Goal: Task Accomplishment & Management: Complete application form

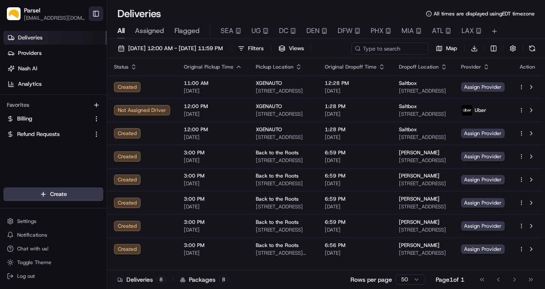
click at [102, 15] on button "Toggle Sidebar" at bounding box center [96, 13] width 15 height 15
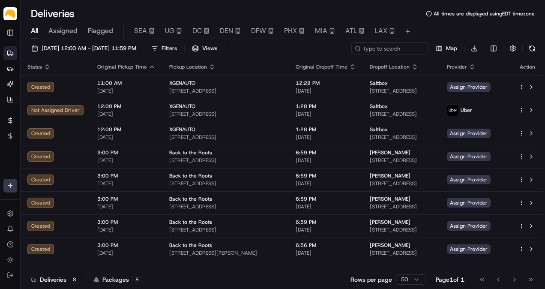
click at [64, 31] on span "Assigned" at bounding box center [62, 31] width 29 height 10
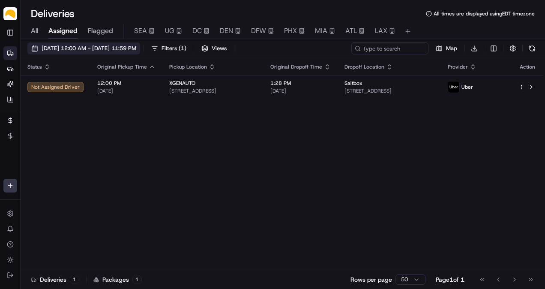
click at [67, 49] on span "[DATE] 12:00 AM - [DATE] 11:59 PM" at bounding box center [89, 49] width 95 height 8
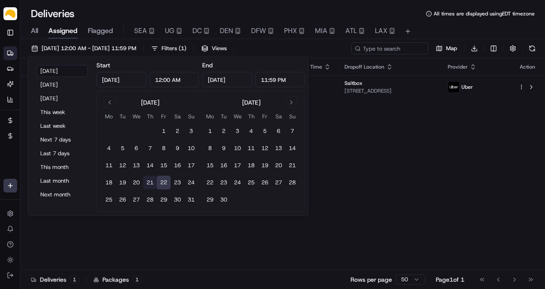
click at [151, 180] on button "21" at bounding box center [150, 183] width 14 height 14
type input "[DATE]"
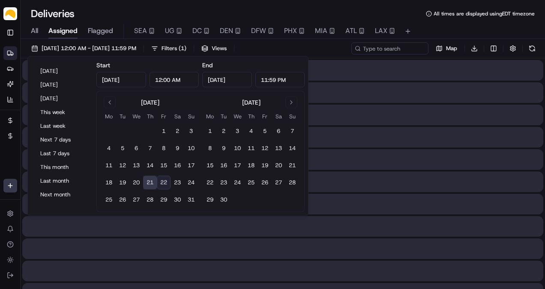
click at [151, 180] on button "21" at bounding box center [150, 183] width 14 height 14
click at [136, 7] on div "Deliveries All times are displayed using EDT timezone" at bounding box center [283, 14] width 524 height 14
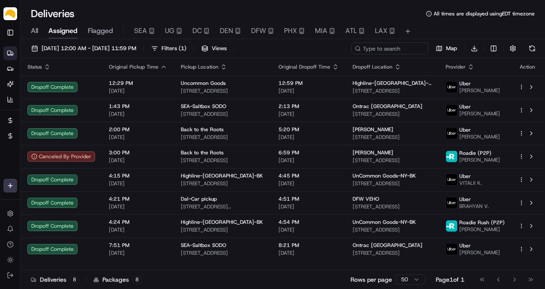
click at [42, 26] on div "All Assigned Flagged SEA UG DC DEN DFW PHX MIA ATL LAX" at bounding box center [283, 31] width 524 height 15
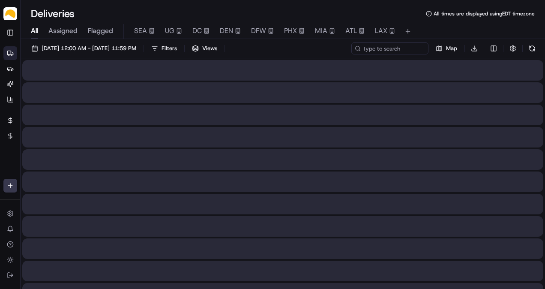
click at [38, 27] on span "All" at bounding box center [34, 31] width 7 height 10
click at [67, 28] on span "Assigned" at bounding box center [62, 31] width 29 height 10
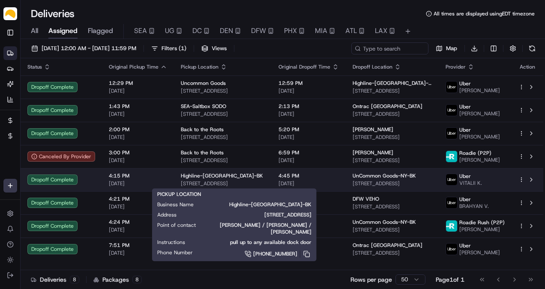
click at [238, 180] on span "[STREET_ADDRESS]" at bounding box center [223, 183] width 84 height 7
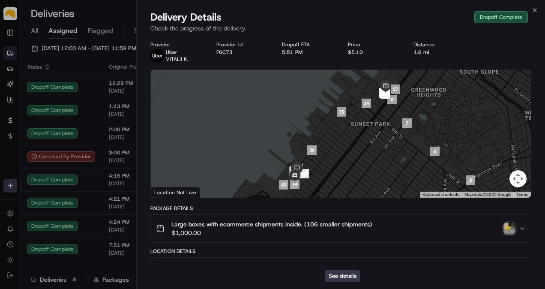
click at [510, 227] on img "button" at bounding box center [510, 228] width 12 height 12
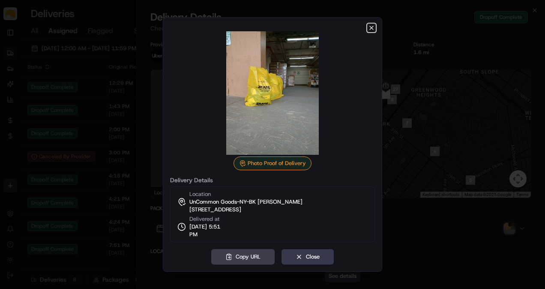
click at [372, 27] on icon "button" at bounding box center [371, 27] width 3 height 3
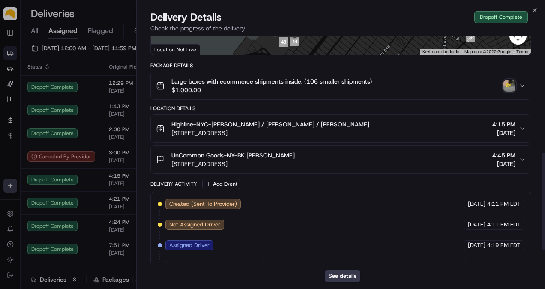
scroll to position [303, 0]
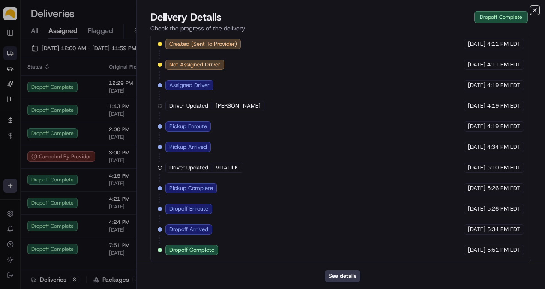
click at [535, 11] on icon "button" at bounding box center [534, 10] width 7 height 7
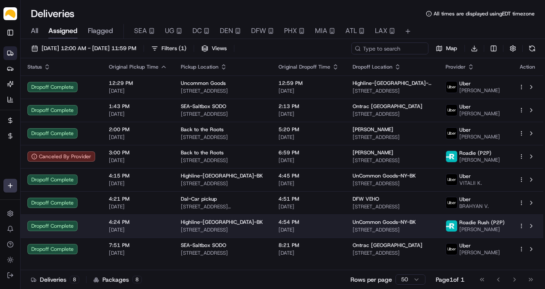
click at [261, 230] on td "Highline-[GEOGRAPHIC_DATA]-BK [STREET_ADDRESS]" at bounding box center [223, 225] width 98 height 23
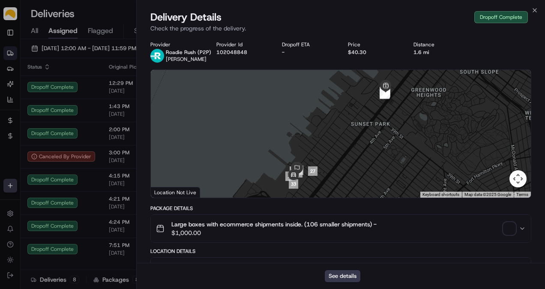
click at [510, 228] on span "button" at bounding box center [510, 228] width 12 height 12
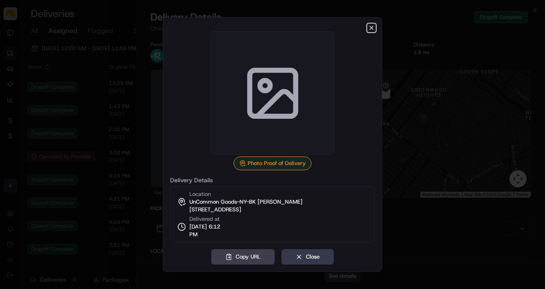
click at [373, 28] on icon "button" at bounding box center [371, 27] width 7 height 7
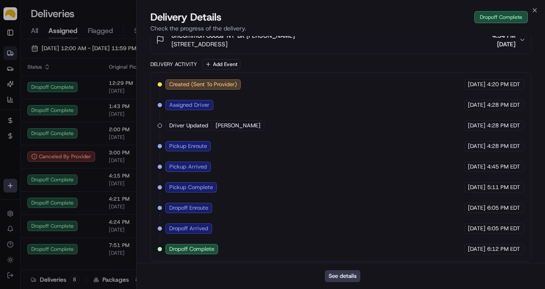
scroll to position [0, 0]
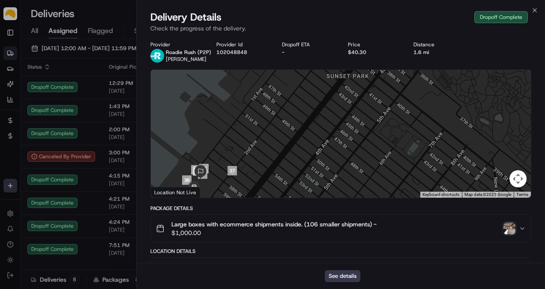
click at [504, 231] on img "button" at bounding box center [510, 228] width 12 height 12
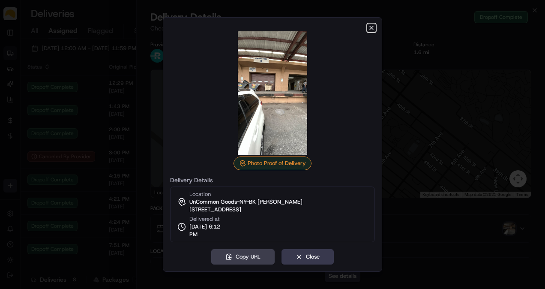
click at [371, 30] on icon "button" at bounding box center [371, 27] width 7 height 7
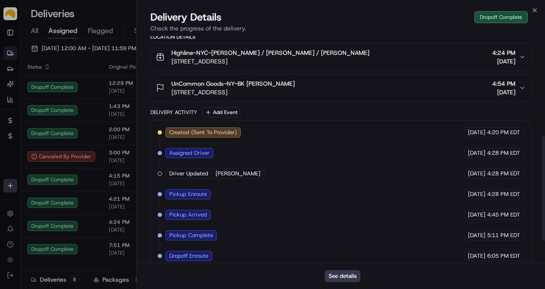
scroll to position [262, 0]
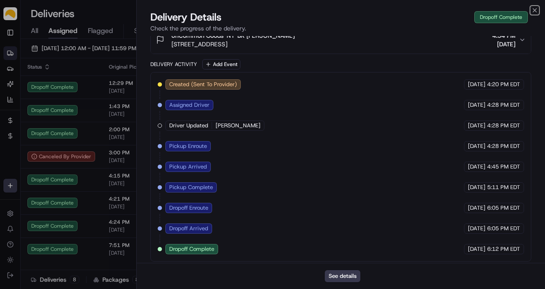
drag, startPoint x: 537, startPoint y: 12, endPoint x: 529, endPoint y: 19, distance: 10.6
click at [537, 12] on icon "button" at bounding box center [534, 10] width 7 height 7
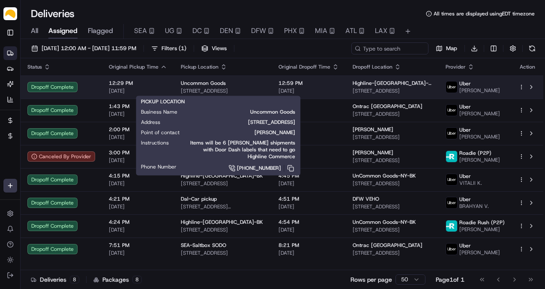
click at [210, 87] on div "Uncommon Goods [STREET_ADDRESS]" at bounding box center [223, 87] width 84 height 15
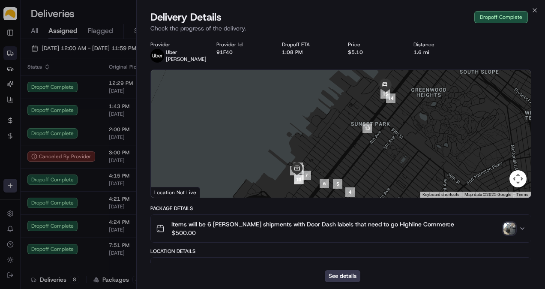
click at [512, 231] on img "button" at bounding box center [510, 228] width 12 height 12
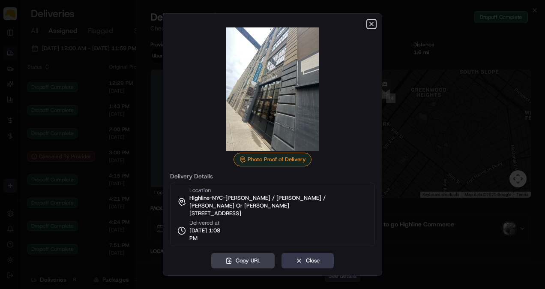
click at [371, 27] on icon "button" at bounding box center [371, 24] width 7 height 7
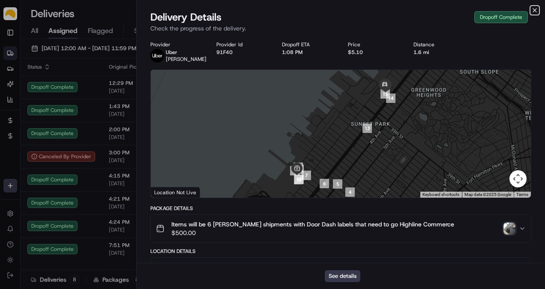
click at [537, 7] on icon "button" at bounding box center [534, 10] width 7 height 7
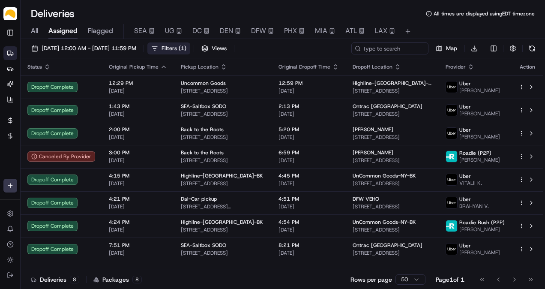
click at [190, 51] on button "Filters ( 1 )" at bounding box center [168, 48] width 43 height 12
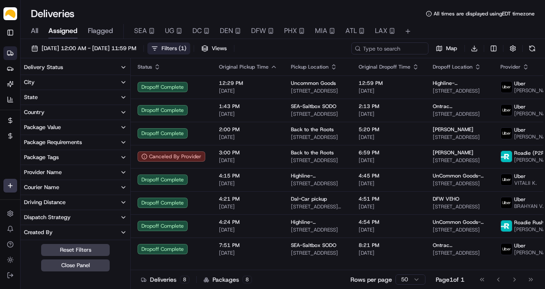
click at [73, 70] on button "Delivery Status" at bounding box center [76, 67] width 110 height 15
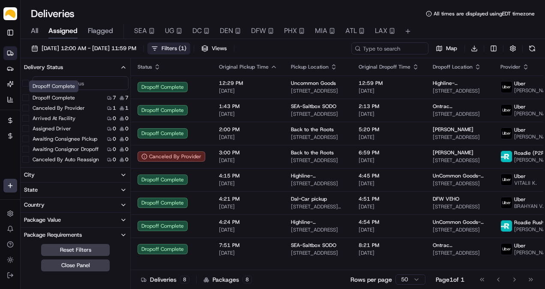
click at [52, 99] on label "Dropoff Complete" at bounding box center [54, 97] width 42 height 7
click at [29, 99] on button "Dropoff Complete" at bounding box center [25, 97] width 7 height 7
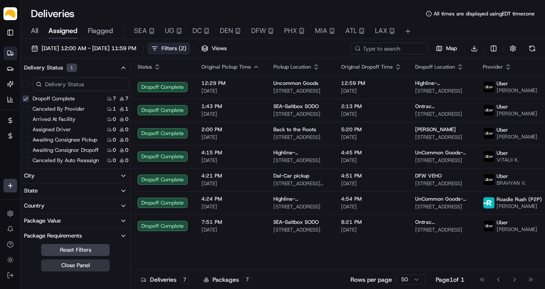
click at [95, 264] on button "Close Panel" at bounding box center [75, 265] width 69 height 12
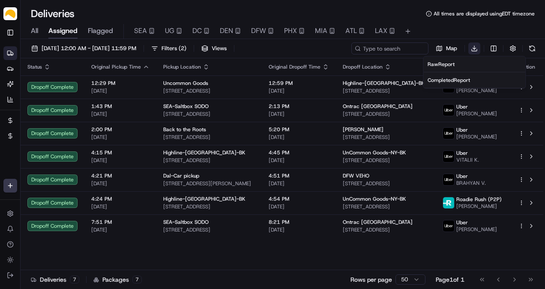
click at [475, 49] on html "Parsel [EMAIL_ADDRESS][PERSON_NAME][DOMAIN_NAME] Toggle Sidebar Deliveries Prov…" at bounding box center [272, 144] width 545 height 289
click at [448, 81] on span "Completed Report" at bounding box center [449, 80] width 42 height 7
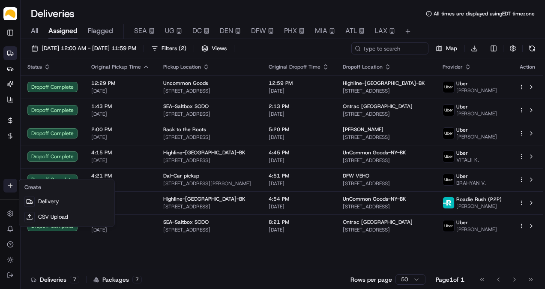
click at [12, 188] on html "Parsel [EMAIL_ADDRESS][PERSON_NAME][DOMAIN_NAME] Toggle Sidebar Deliveries Prov…" at bounding box center [272, 144] width 545 height 289
click at [46, 210] on link "CSV Upload" at bounding box center [67, 216] width 92 height 15
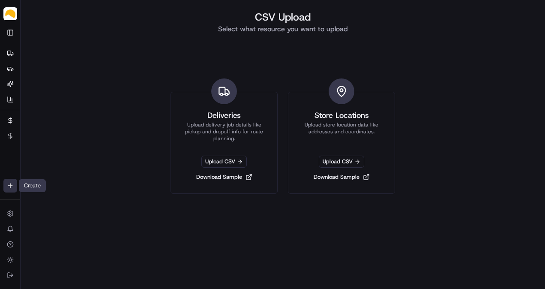
click at [8, 185] on html "Parsel [EMAIL_ADDRESS][PERSON_NAME][DOMAIN_NAME] Toggle Sidebar Deliveries Prov…" at bounding box center [272, 144] width 545 height 289
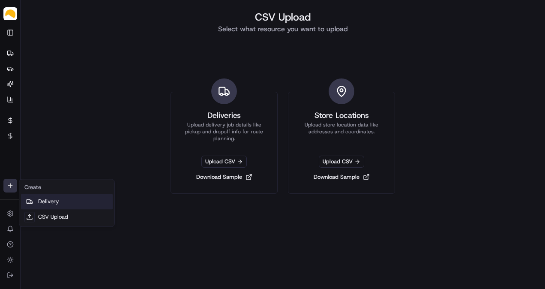
click at [44, 202] on link "Delivery" at bounding box center [67, 201] width 92 height 15
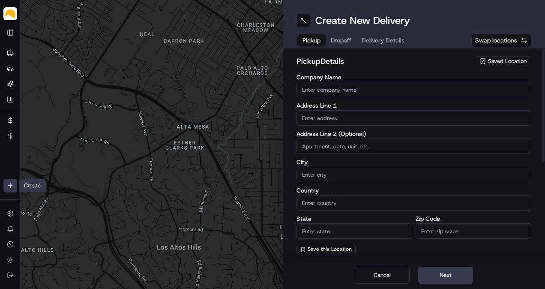
click at [491, 60] on span "Saved Location" at bounding box center [507, 61] width 39 height 8
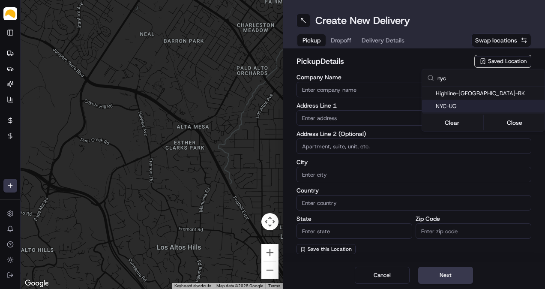
type input "nyc"
click at [462, 102] on span "NYC-UG" at bounding box center [488, 106] width 105 height 8
type input "NYC-UG"
type input "[STREET_ADDRESS]"
type input "[GEOGRAPHIC_DATA]"
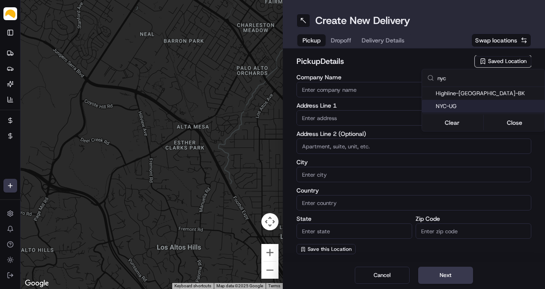
type input "US"
type input "NY"
type input "11220"
type input "[PERSON_NAME]"
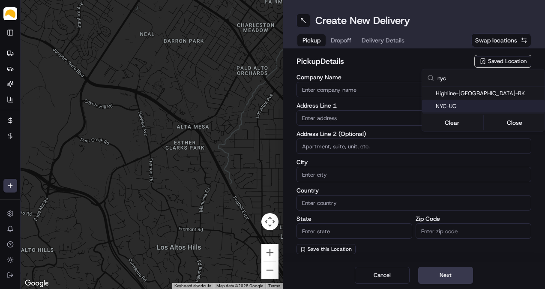
type input "[EMAIL_ADDRESS][DOMAIN_NAME]"
type input "[PHONE_NUMBER]"
type textarea "At [GEOGRAPHIC_DATA], receipts are taken at [GEOGRAPHIC_DATA]. Enter at the tru…"
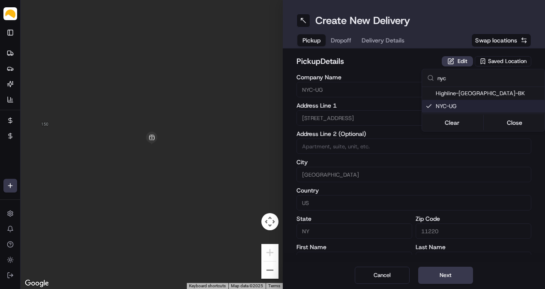
click at [439, 279] on html "Parsel [EMAIL_ADDRESS][PERSON_NAME][DOMAIN_NAME] Toggle Sidebar Deliveries Prov…" at bounding box center [272, 144] width 545 height 289
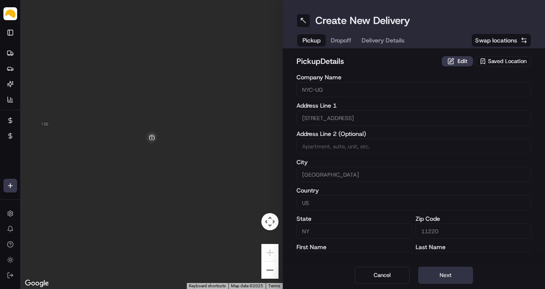
click at [439, 276] on button "Next" at bounding box center [445, 275] width 55 height 17
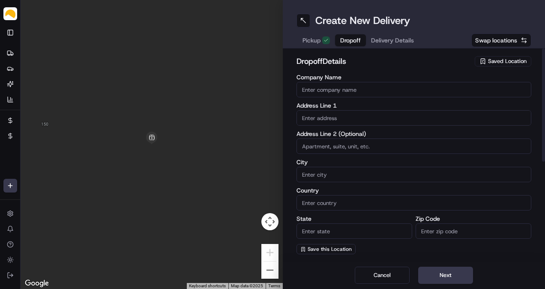
click at [339, 82] on input "Company Name" at bounding box center [414, 89] width 235 height 15
paste input "[PERSON_NAME]"
type input "[PERSON_NAME]"
click at [333, 117] on input "text" at bounding box center [414, 117] width 235 height 15
paste input "[STREET_ADDRESS][PERSON_NAME]"
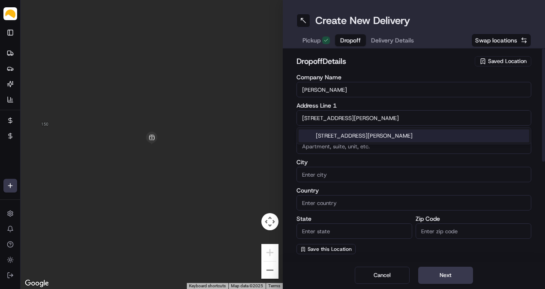
click at [351, 139] on div "[STREET_ADDRESS][PERSON_NAME]" at bounding box center [414, 135] width 231 height 13
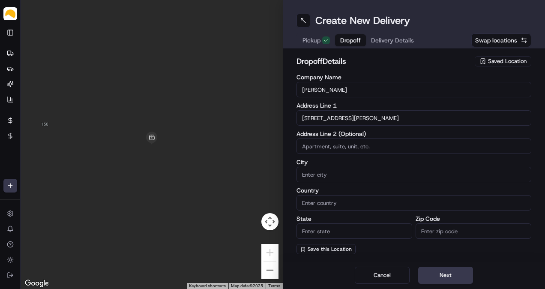
type input "[STREET_ADDRESS][PERSON_NAME]"
type input "Croton-on-[PERSON_NAME]"
type input "[GEOGRAPHIC_DATA]"
type input "NY"
type input "10520"
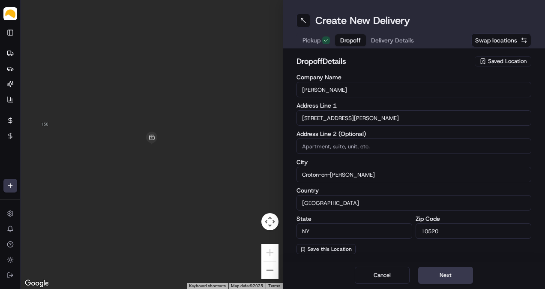
type input "[STREET_ADDRESS]"
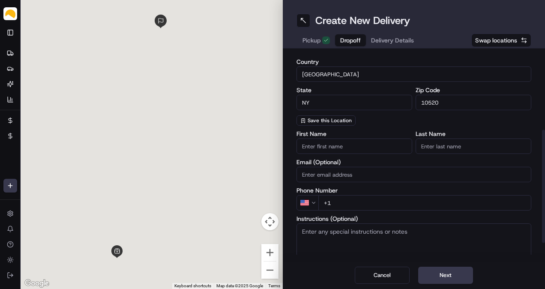
scroll to position [143, 0]
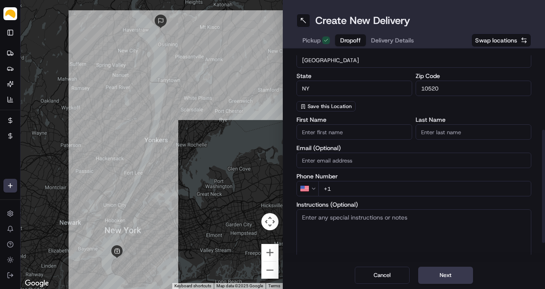
click at [359, 185] on input "+1" at bounding box center [424, 188] width 213 height 15
paste input "[PHONE_NUMBER]"
type input "[PHONE_NUMBER]"
click at [378, 166] on input "Email (Optional)" at bounding box center [414, 160] width 235 height 15
click at [377, 174] on label "Phone Number" at bounding box center [414, 176] width 235 height 6
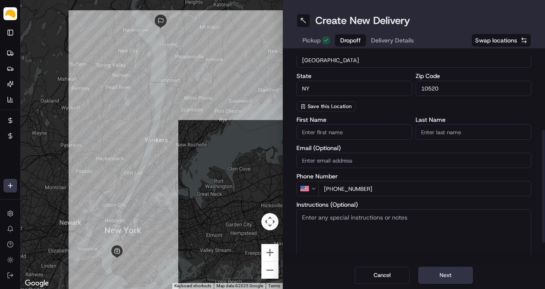
click at [458, 273] on button "Next" at bounding box center [445, 275] width 55 height 17
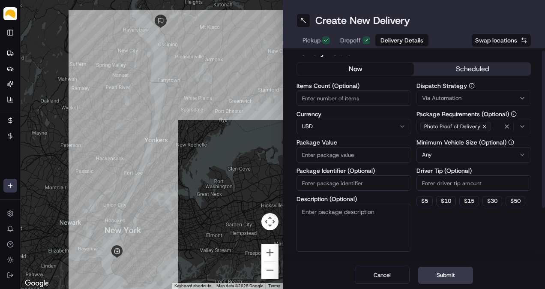
scroll to position [0, 0]
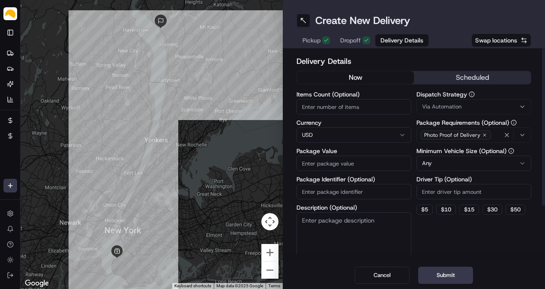
click at [448, 81] on button "scheduled" at bounding box center [472, 77] width 117 height 13
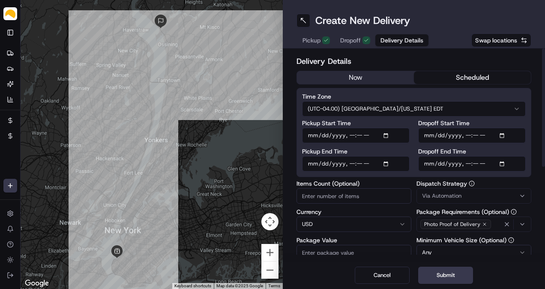
click at [387, 134] on input "Pickup Start Time" at bounding box center [356, 135] width 108 height 15
click at [353, 137] on input "Pickup Start Time" at bounding box center [356, 135] width 108 height 15
type input "[DATE]T12:00"
click at [389, 162] on input "Pickup End Time" at bounding box center [356, 163] width 108 height 15
click at [352, 161] on input "Pickup End Time" at bounding box center [356, 163] width 108 height 15
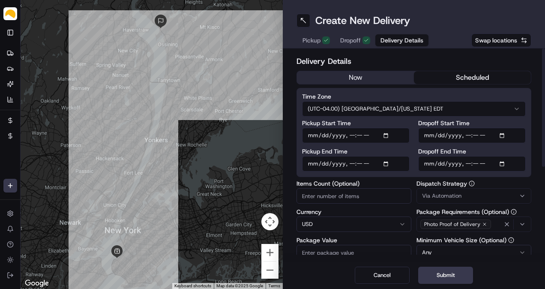
type input "[DATE]T14:00"
click at [507, 163] on input "Dropoff End Time" at bounding box center [472, 163] width 108 height 15
click at [506, 165] on input "Dropoff End Time" at bounding box center [472, 163] width 108 height 15
click at [504, 164] on input "Dropoff End Time" at bounding box center [472, 163] width 108 height 15
click at [468, 160] on input "Dropoff End Time" at bounding box center [472, 163] width 108 height 15
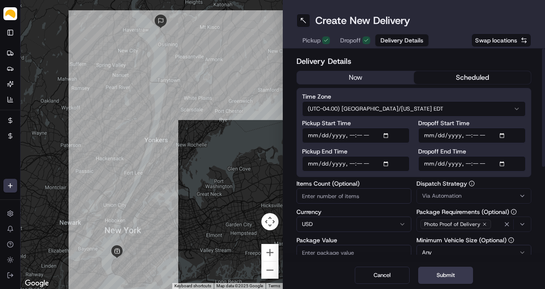
type input "[DATE]T17:00"
click at [347, 198] on input "Items Count (Optional)" at bounding box center [354, 195] width 115 height 15
type input "10"
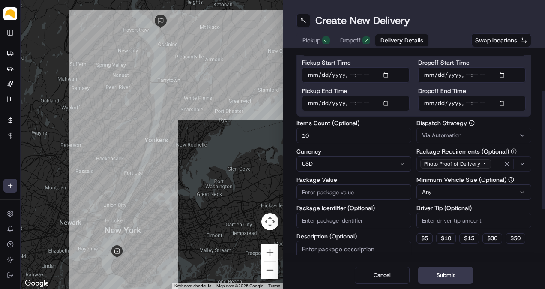
scroll to position [71, 0]
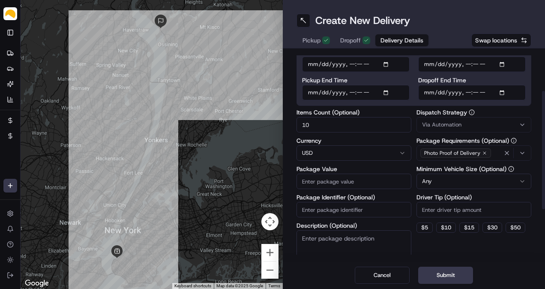
click at [365, 182] on input "Package Value" at bounding box center [354, 181] width 115 height 15
type input "100"
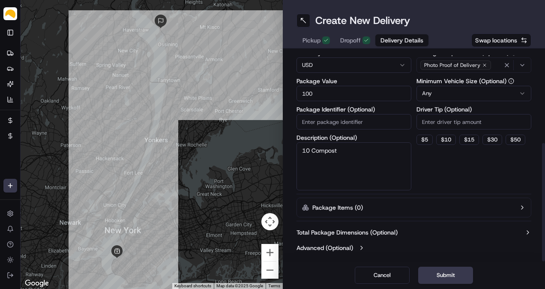
type textarea "10 Compost"
click at [439, 228] on button "Total Package Dimensions (Optional)" at bounding box center [414, 232] width 235 height 9
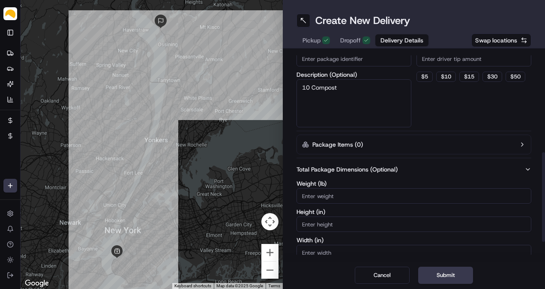
scroll to position [231, 0]
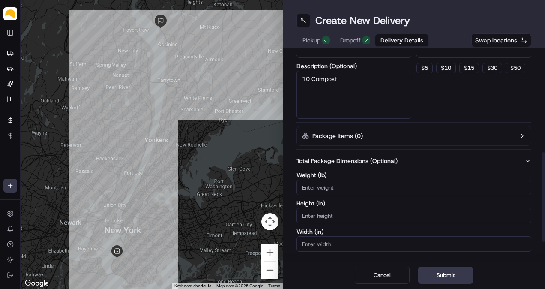
click at [400, 177] on div "Weight ( lb )" at bounding box center [414, 183] width 235 height 23
click at [400, 181] on input "Weight ( lb )" at bounding box center [414, 187] width 235 height 15
click at [468, 85] on div "Dispatch Strategy Via Automation Package Requirements (Optional) Photo Proof of…" at bounding box center [474, 34] width 115 height 169
drag, startPoint x: 377, startPoint y: 184, endPoint x: 303, endPoint y: 186, distance: 74.1
click at [303, 186] on input "20" at bounding box center [414, 187] width 235 height 15
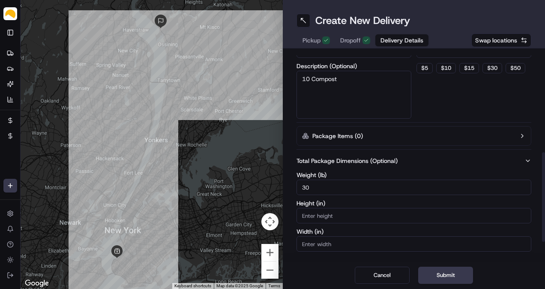
type input "30"
click at [432, 113] on div "Dispatch Strategy Via Automation Package Requirements (Optional) Photo Proof of…" at bounding box center [474, 34] width 115 height 169
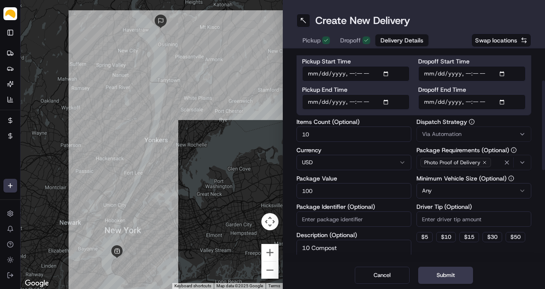
scroll to position [71, 0]
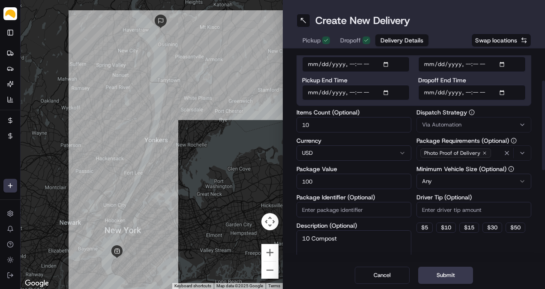
click at [456, 181] on html "Parsel [EMAIL_ADDRESS][PERSON_NAME][DOMAIN_NAME] Toggle Sidebar Deliveries Prov…" at bounding box center [272, 144] width 545 height 289
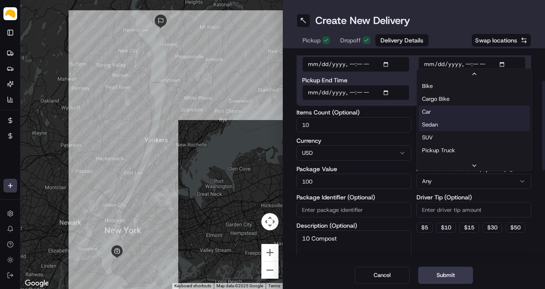
scroll to position [0, 0]
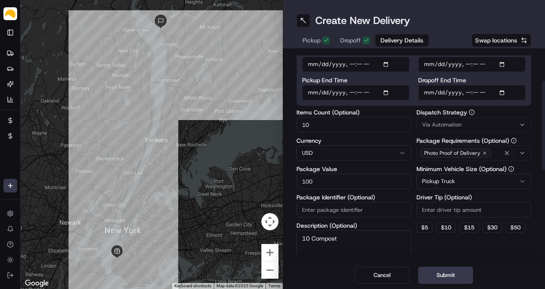
click at [409, 133] on div "Items Count (Optional) 10 Currency USD Package Value 100 Package Identifier (Op…" at bounding box center [354, 193] width 115 height 169
click at [410, 138] on label "Currency" at bounding box center [354, 141] width 115 height 6
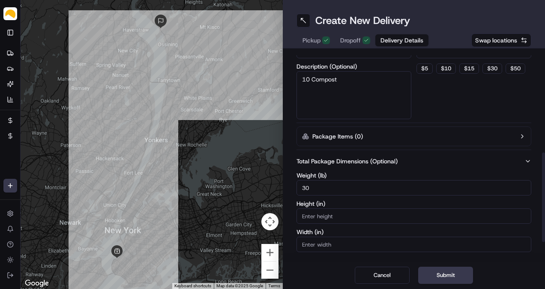
scroll to position [231, 0]
click at [462, 282] on button "Submit" at bounding box center [445, 275] width 55 height 17
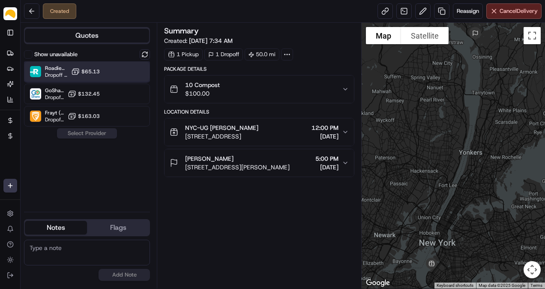
click at [103, 67] on div "Roadie (P2P) Dropoff ETA - $65.13" at bounding box center [87, 71] width 126 height 21
click at [92, 132] on button "Assign Provider" at bounding box center [87, 133] width 61 height 10
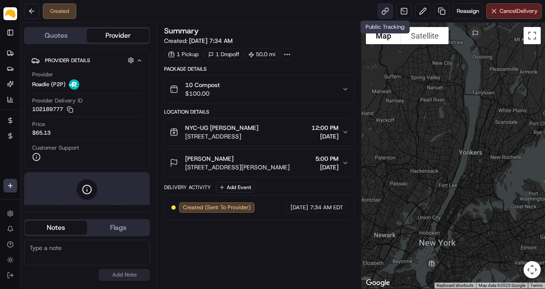
click at [388, 7] on link at bounding box center [385, 10] width 15 height 15
click at [9, 183] on html "Parsel [EMAIL_ADDRESS][PERSON_NAME][DOMAIN_NAME] Toggle Sidebar Deliveries Prov…" at bounding box center [272, 144] width 545 height 289
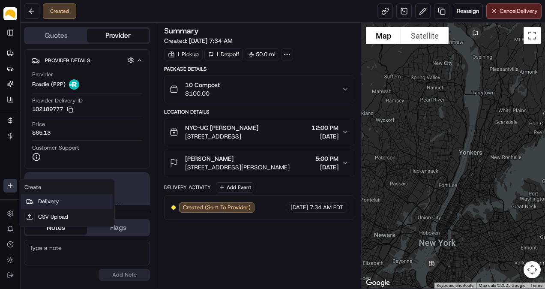
click at [54, 204] on link "Delivery" at bounding box center [67, 201] width 92 height 15
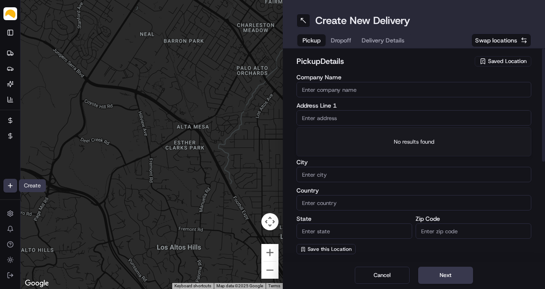
click at [357, 118] on input "text" at bounding box center [414, 117] width 235 height 15
click at [369, 90] on input "Company Name" at bounding box center [414, 89] width 235 height 15
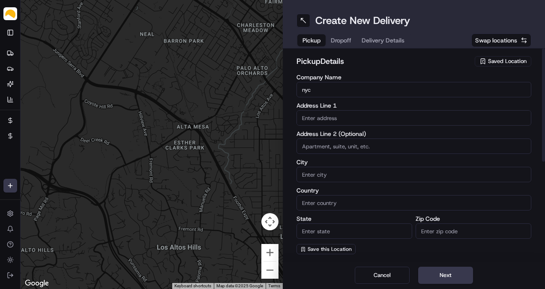
type input "nyc"
click at [498, 58] on span "Saved Location" at bounding box center [507, 61] width 39 height 8
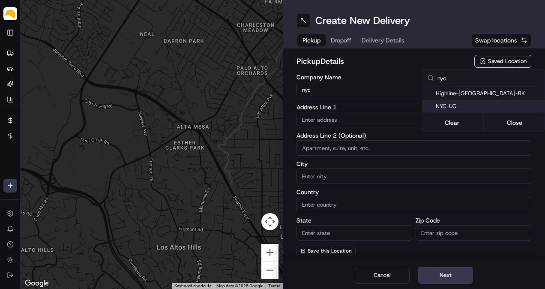
type input "nyc"
click at [454, 105] on span "NYC-UG" at bounding box center [488, 106] width 105 height 8
type input "NYC-UG"
type input "[STREET_ADDRESS]"
type input "[GEOGRAPHIC_DATA]"
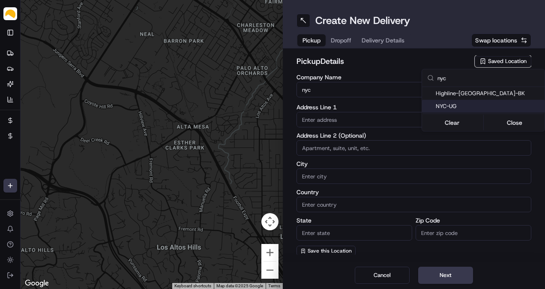
type input "US"
type input "NY"
type input "11220"
type input "[PERSON_NAME]"
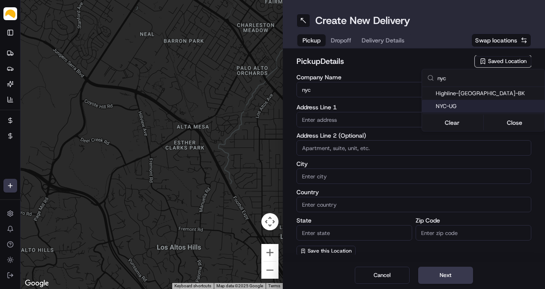
type input "[EMAIL_ADDRESS][DOMAIN_NAME]"
type input "[PHONE_NUMBER]"
type textarea "At [GEOGRAPHIC_DATA], receipts are taken at [GEOGRAPHIC_DATA]. Enter at the tru…"
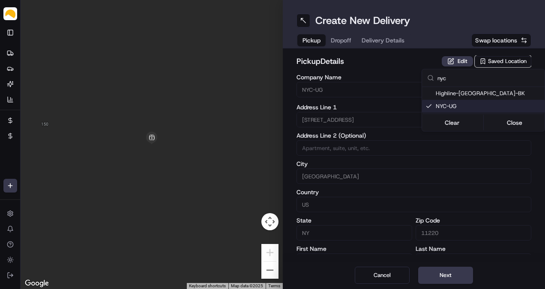
click at [448, 277] on html "Parsel [EMAIL_ADDRESS][PERSON_NAME][DOMAIN_NAME] Toggle Sidebar Deliveries Prov…" at bounding box center [272, 144] width 545 height 289
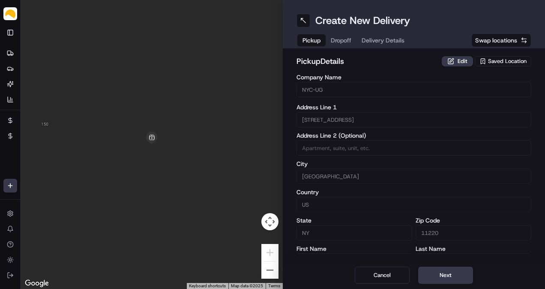
click at [448, 277] on button "Next" at bounding box center [445, 275] width 55 height 17
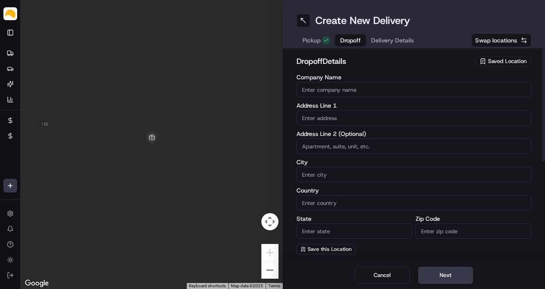
click at [345, 117] on input "text" at bounding box center [414, 117] width 235 height 15
paste input "[STREET_ADDRESS]"
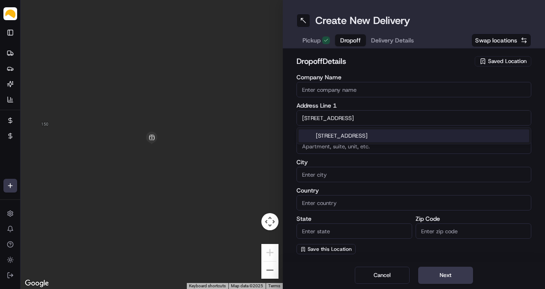
click at [343, 130] on div "[STREET_ADDRESS]" at bounding box center [414, 135] width 231 height 13
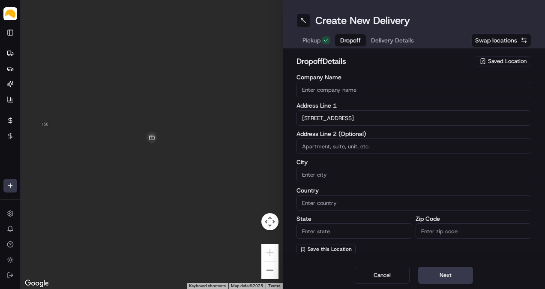
type input "[STREET_ADDRESS]"
type input "Metuchen"
type input "[GEOGRAPHIC_DATA]"
type input "NJ"
type input "08840"
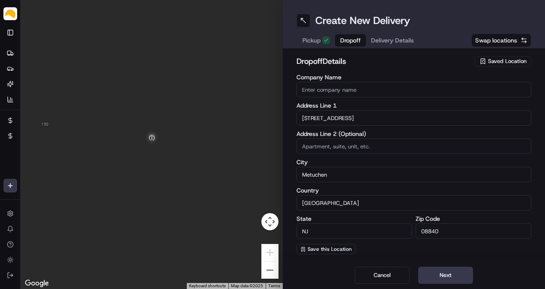
type input "[STREET_ADDRESS]"
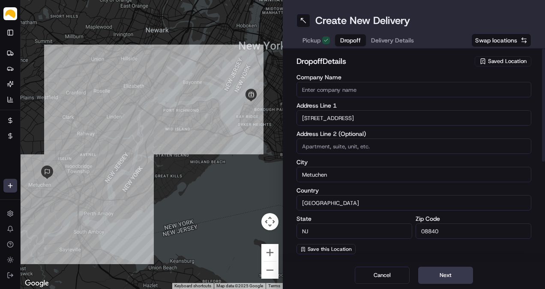
click at [348, 88] on input "Company Name" at bounding box center [414, 89] width 235 height 15
paste input "[PERSON_NAME]"
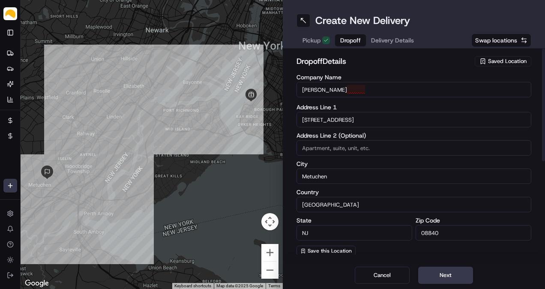
type input "[PERSON_NAME]"
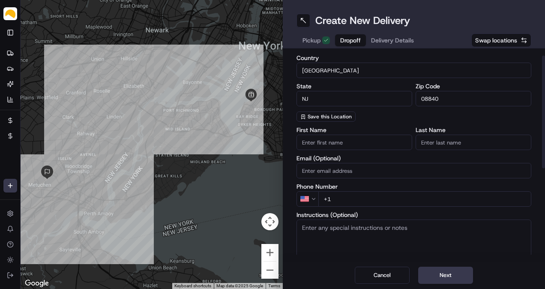
scroll to position [143, 0]
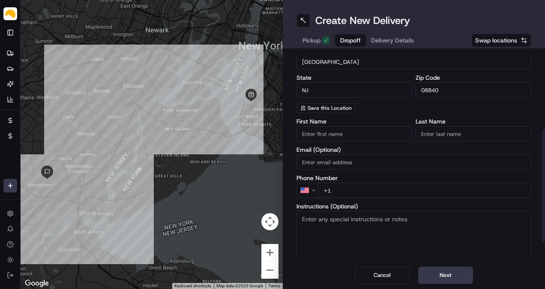
click at [380, 189] on input "+1" at bounding box center [424, 190] width 213 height 15
paste input "[PHONE_NUMBER]"
type input "[PHONE_NUMBER]"
click at [384, 173] on div "First Name Last Name Email (Optional) Phone Number US [PHONE_NUMBER] Instructio…" at bounding box center [414, 203] width 235 height 171
click at [445, 277] on button "Next" at bounding box center [445, 275] width 55 height 17
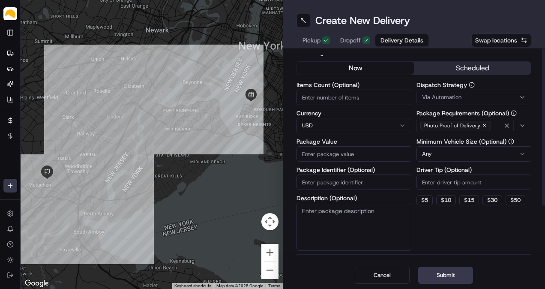
scroll to position [0, 0]
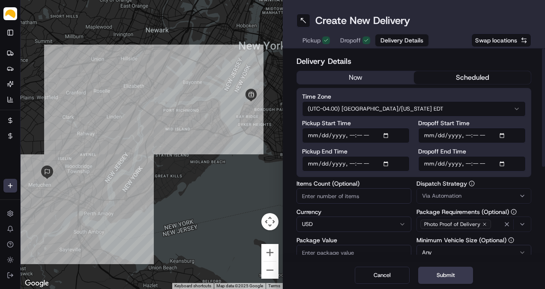
click at [441, 75] on button "scheduled" at bounding box center [472, 77] width 117 height 13
click at [387, 136] on input "Pickup Start Time" at bounding box center [356, 135] width 108 height 15
click at [351, 136] on input "Pickup Start Time" at bounding box center [356, 135] width 108 height 15
type input "[DATE]T12:00"
click at [387, 166] on input "Pickup End Time" at bounding box center [356, 163] width 108 height 15
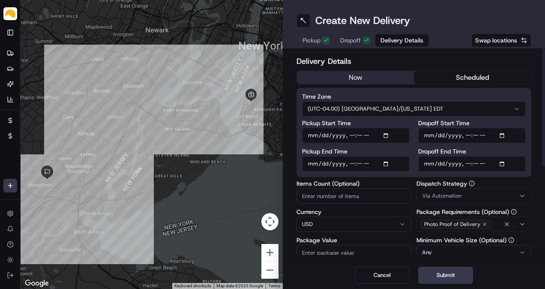
click at [388, 162] on input "Pickup End Time" at bounding box center [356, 163] width 108 height 15
click at [352, 161] on input "Pickup End Time" at bounding box center [356, 163] width 108 height 15
type input "[DATE]T14:00"
click at [498, 164] on input "Dropoff End Time" at bounding box center [472, 163] width 108 height 15
click at [503, 163] on input "Dropoff End Time" at bounding box center [472, 163] width 108 height 15
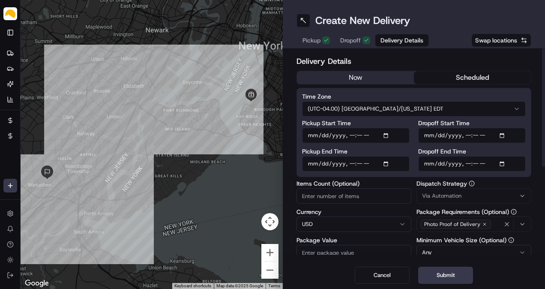
click at [470, 164] on input "Dropoff End Time" at bounding box center [472, 163] width 108 height 15
type input "[DATE]T17:00"
click at [368, 198] on input "Items Count (Optional)" at bounding box center [354, 195] width 115 height 15
type input "10"
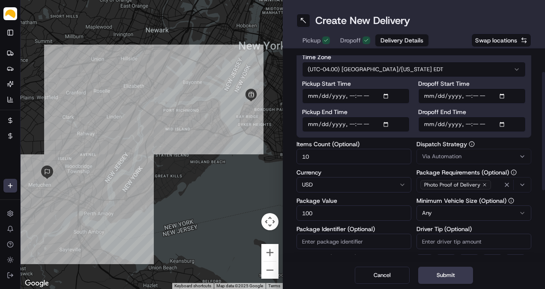
type input "100"
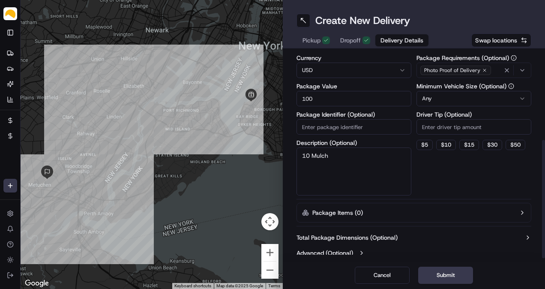
type textarea "10 Mulch"
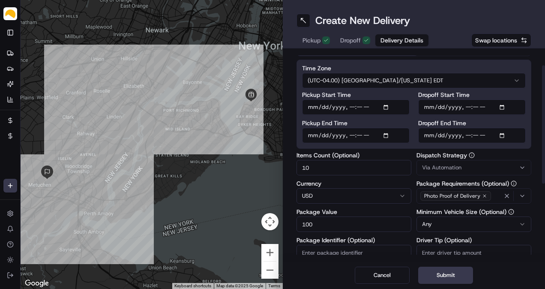
click at [416, 153] on div "Items Count (Optional) 10 Currency USD Package Value 100 Package Identifier (Op…" at bounding box center [414, 236] width 235 height 169
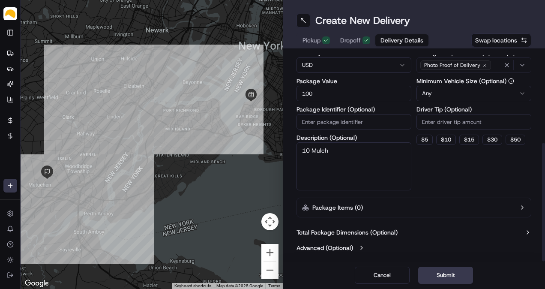
click at [396, 234] on label "Total Package Dimensions (Optional)" at bounding box center [347, 232] width 101 height 9
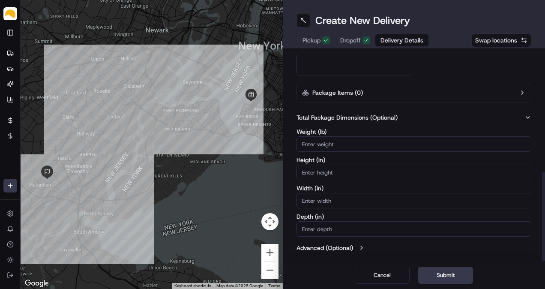
click at [380, 146] on input "Weight ( lb )" at bounding box center [414, 143] width 235 height 15
type input "30"
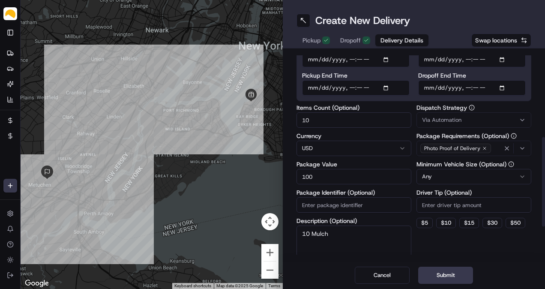
scroll to position [60, 0]
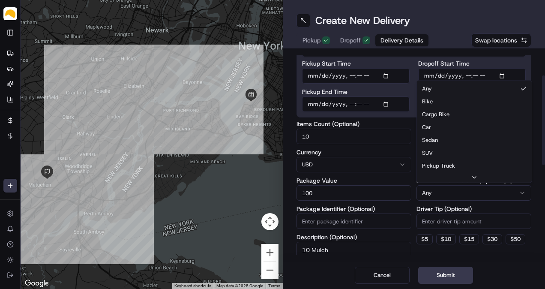
click at [463, 191] on html "Parsel [EMAIL_ADDRESS][PERSON_NAME][DOMAIN_NAME] Toggle Sidebar Deliveries Prov…" at bounding box center [272, 144] width 545 height 289
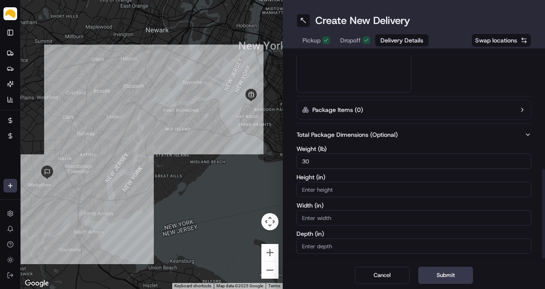
scroll to position [274, 0]
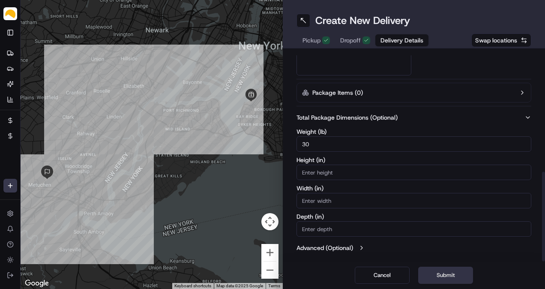
click at [434, 282] on button "Submit" at bounding box center [445, 275] width 55 height 17
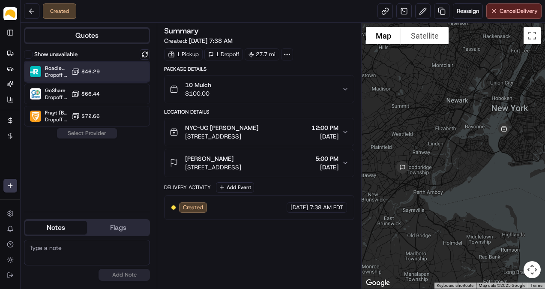
click at [114, 73] on div "Roadie (P2P) Dropoff ETA - $46.29" at bounding box center [87, 71] width 126 height 21
click at [422, 15] on button at bounding box center [422, 10] width 15 height 15
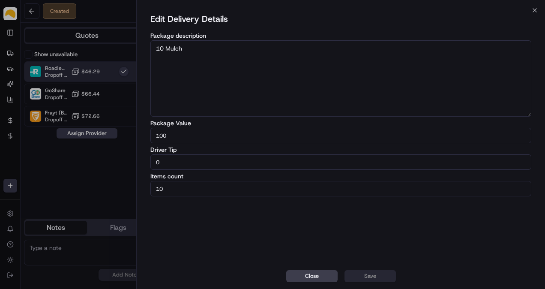
click at [533, 6] on div "Close Edit Delivery Details Package description 10 Mulch Package Value 100 Driv…" at bounding box center [340, 144] width 409 height 289
click at [534, 9] on icon "button" at bounding box center [534, 10] width 3 height 3
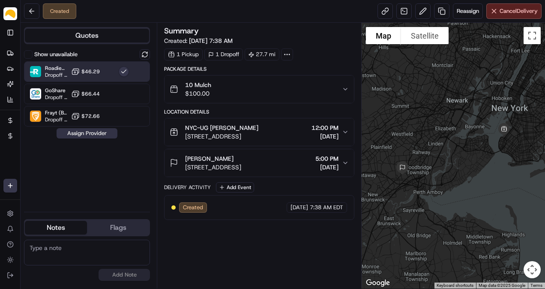
click at [89, 131] on button "Assign Provider" at bounding box center [87, 133] width 61 height 10
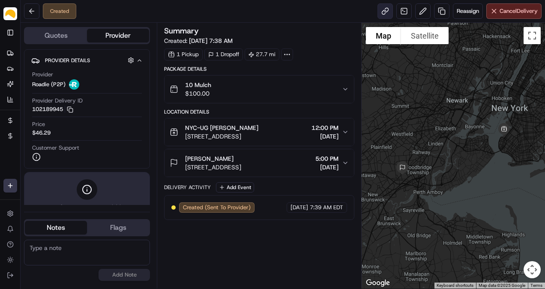
click at [381, 11] on link at bounding box center [385, 10] width 15 height 15
click at [9, 53] on icon at bounding box center [10, 53] width 7 height 7
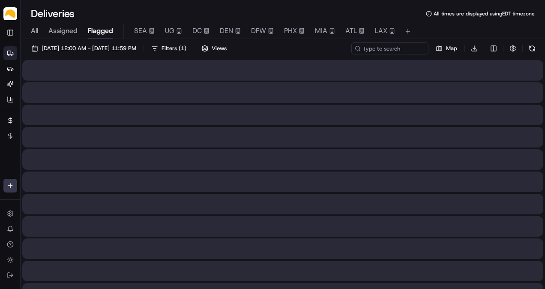
click at [105, 31] on span "Flagged" at bounding box center [100, 31] width 25 height 10
click at [59, 32] on span "Assigned" at bounding box center [62, 31] width 29 height 10
click at [99, 33] on span "Flagged" at bounding box center [100, 31] width 25 height 10
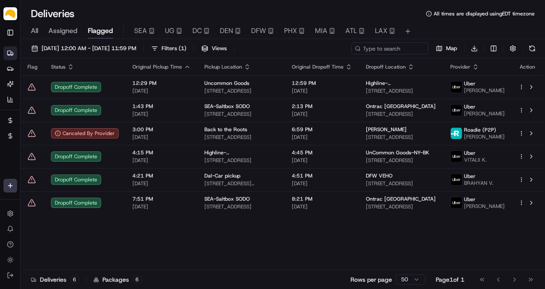
click at [60, 35] on span "Assigned" at bounding box center [62, 31] width 29 height 10
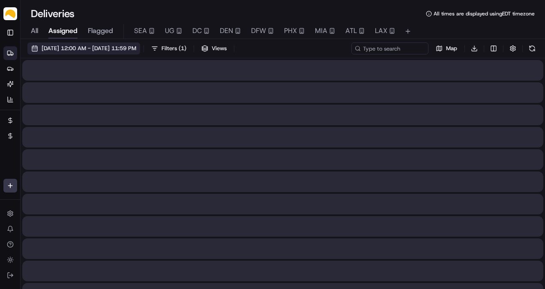
click at [52, 54] on button "[DATE] 12:00 AM - [DATE] 11:59 PM" at bounding box center [83, 48] width 113 height 12
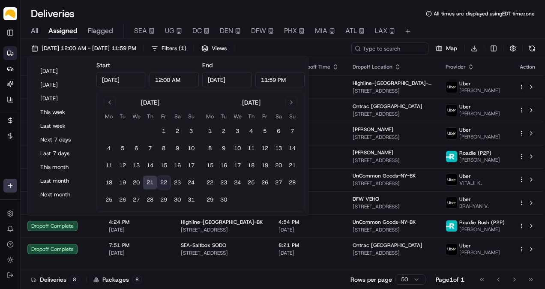
click at [163, 180] on button "22" at bounding box center [164, 183] width 14 height 14
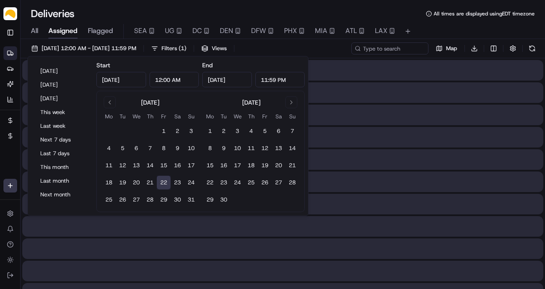
type input "[DATE]"
click at [163, 178] on button "22" at bounding box center [164, 183] width 14 height 14
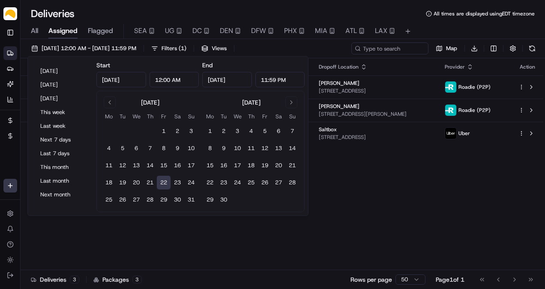
click at [123, 10] on div "Deliveries All times are displayed using EDT timezone" at bounding box center [283, 14] width 524 height 14
